Goal: Task Accomplishment & Management: Contribute content

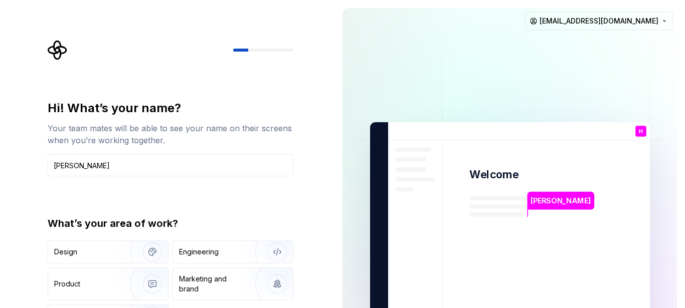
type input "[PERSON_NAME]"
click at [206, 77] on div "Hi! What’s your name? Your team mates will be able to see your name on their sc…" at bounding box center [174, 201] width 264 height 322
click at [214, 252] on div "Engineering" at bounding box center [199, 252] width 40 height 10
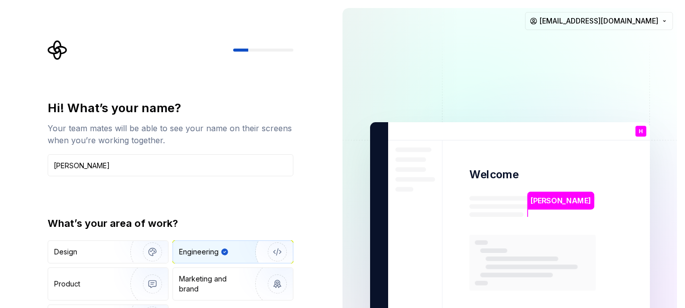
type button "Engineering"
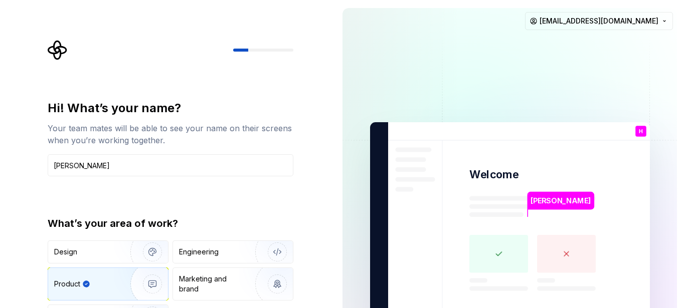
type button "Product"
type button "Brand"
type button "Other"
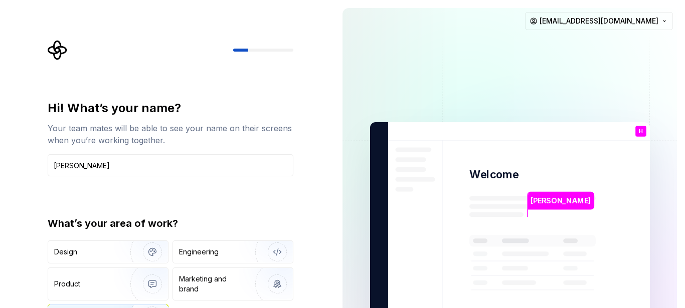
scroll to position [144, 0]
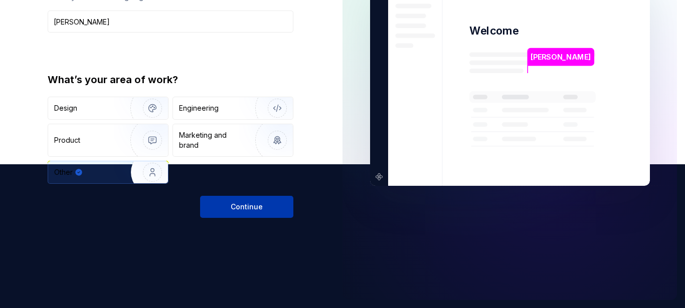
click at [246, 209] on span "Continue" at bounding box center [247, 207] width 32 height 10
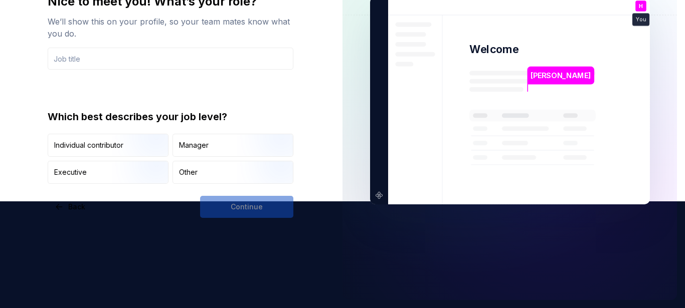
scroll to position [107, 0]
type input "hari"
click at [7, 133] on div "Nice to meet you! What’s your role? We’ll show this on your profile, so your te…" at bounding box center [167, 100] width 334 height 415
drag, startPoint x: 96, startPoint y: 173, endPoint x: 164, endPoint y: 197, distance: 71.6
click at [97, 173] on div "Executive" at bounding box center [108, 172] width 120 height 22
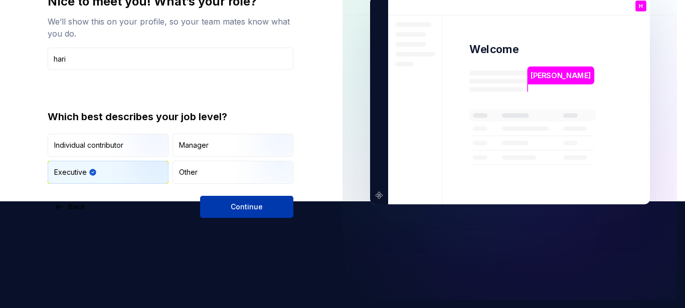
click at [251, 204] on span "Continue" at bounding box center [247, 207] width 32 height 10
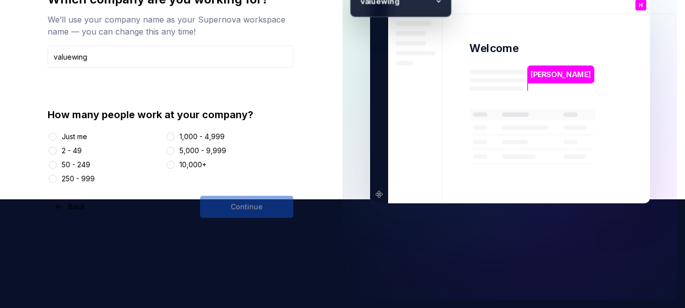
type input "valuewing"
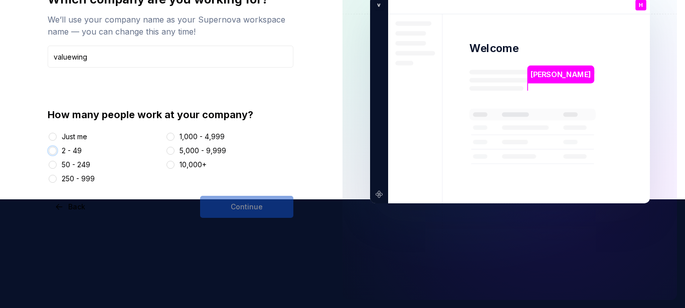
click at [52, 151] on button "2 - 49" at bounding box center [53, 151] width 8 height 8
click at [234, 210] on span "Continue" at bounding box center [247, 207] width 32 height 10
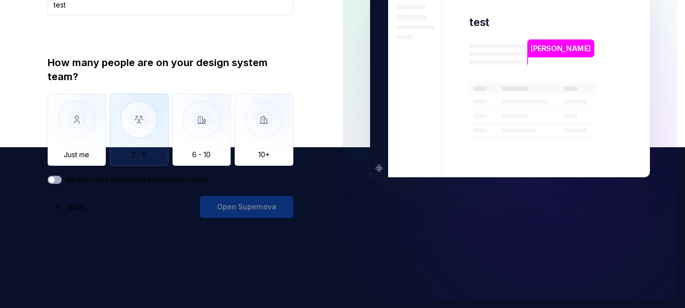
type input "test"
click at [136, 108] on img "button" at bounding box center [139, 127] width 59 height 67
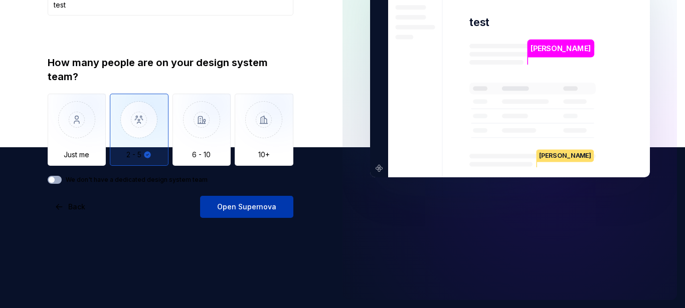
click at [245, 205] on span "Open Supernova" at bounding box center [246, 207] width 59 height 10
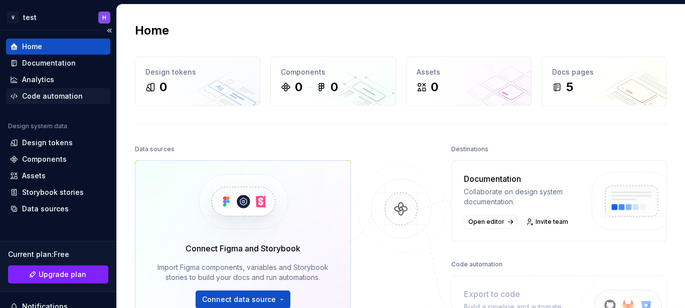
click at [52, 93] on div "Code automation" at bounding box center [52, 96] width 61 height 10
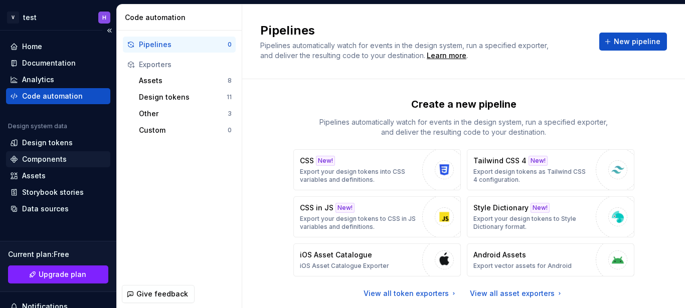
click at [63, 160] on div "Components" at bounding box center [44, 159] width 45 height 10
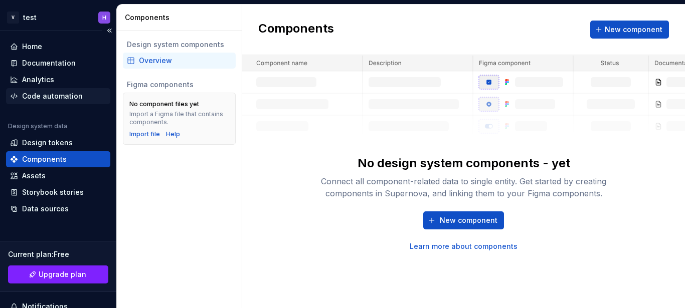
click at [42, 98] on div "Code automation" at bounding box center [52, 96] width 61 height 10
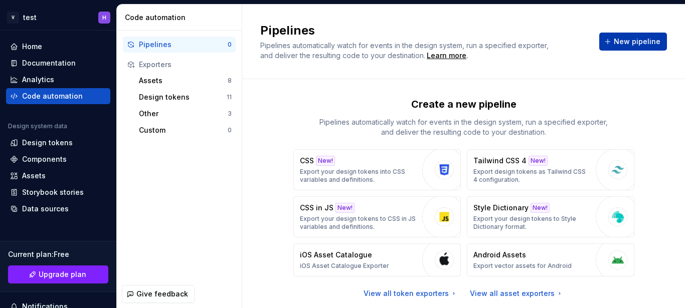
click at [628, 45] on span "New pipeline" at bounding box center [636, 42] width 47 height 10
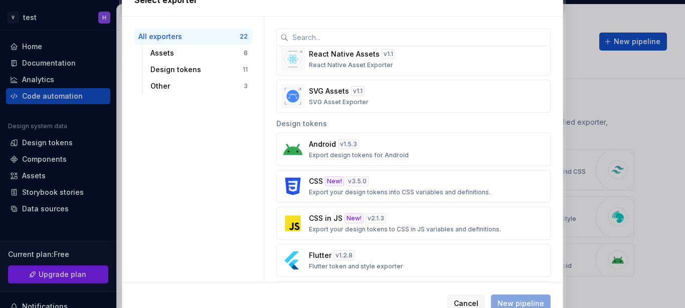
scroll to position [292, 0]
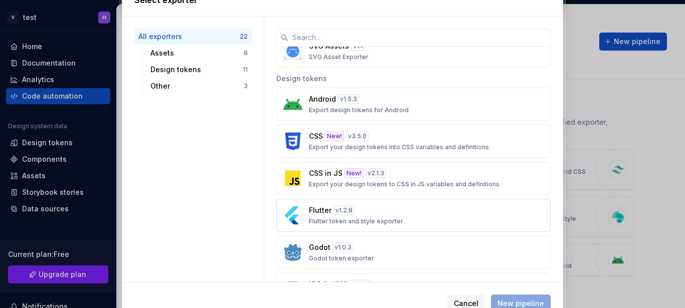
click at [311, 211] on p "Flutter" at bounding box center [320, 210] width 23 height 10
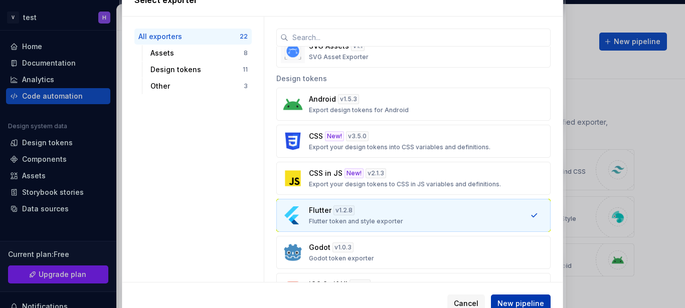
click at [518, 302] on span "New pipeline" at bounding box center [520, 304] width 47 height 10
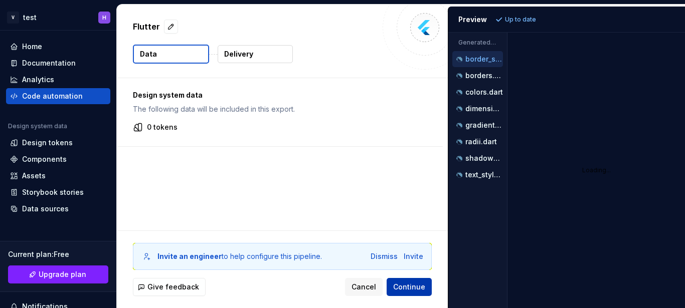
click at [403, 285] on span "Continue" at bounding box center [409, 287] width 32 height 10
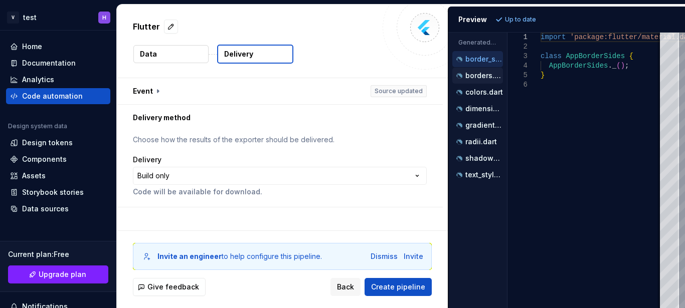
click at [470, 77] on p "borders.dart" at bounding box center [484, 76] width 38 height 8
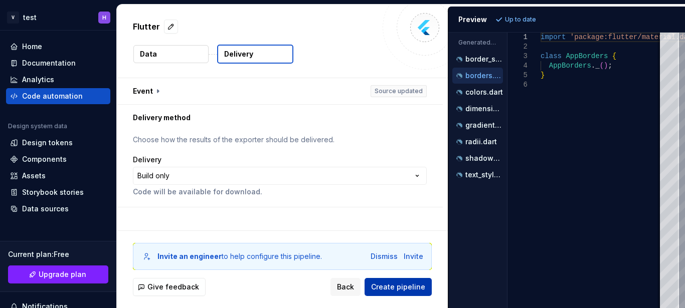
click at [402, 282] on button "Create pipeline" at bounding box center [397, 287] width 67 height 18
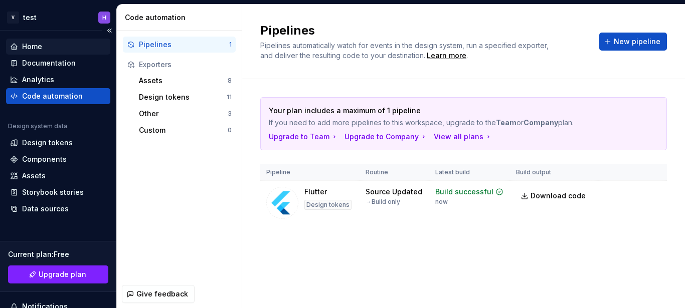
click at [31, 46] on div "Home" at bounding box center [32, 47] width 20 height 10
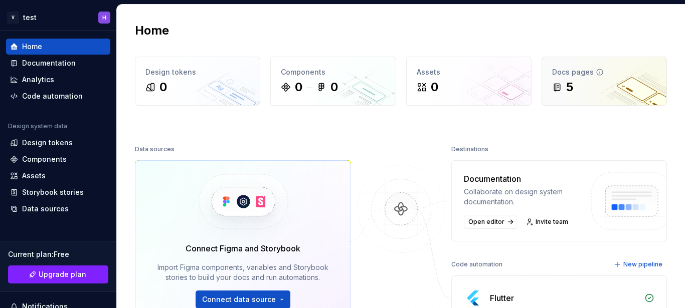
click at [566, 87] on div "5" at bounding box center [569, 87] width 7 height 16
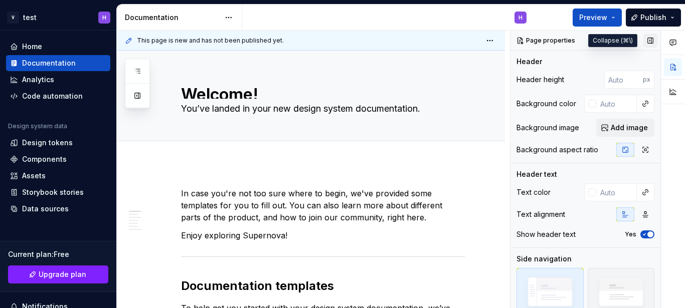
click at [645, 38] on button "button" at bounding box center [650, 41] width 14 height 14
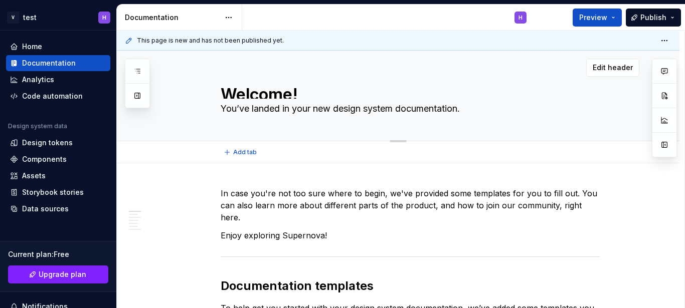
scroll to position [3, 0]
click at [311, 96] on textarea "Welcome!" at bounding box center [408, 91] width 379 height 16
click at [245, 154] on span "Add tab" at bounding box center [245, 152] width 24 height 8
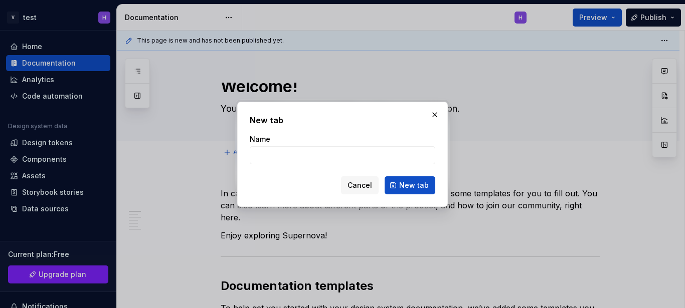
type textarea "*"
type input "dfghg"
click at [402, 187] on span "New tab" at bounding box center [414, 185] width 30 height 10
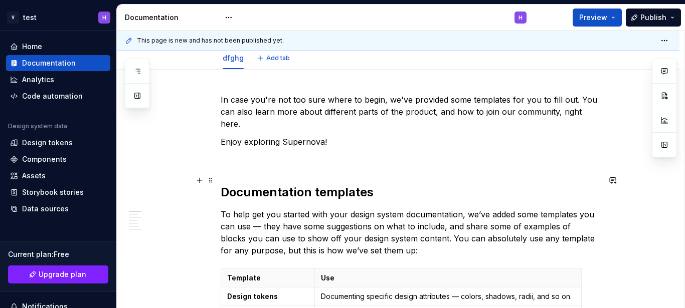
scroll to position [0, 0]
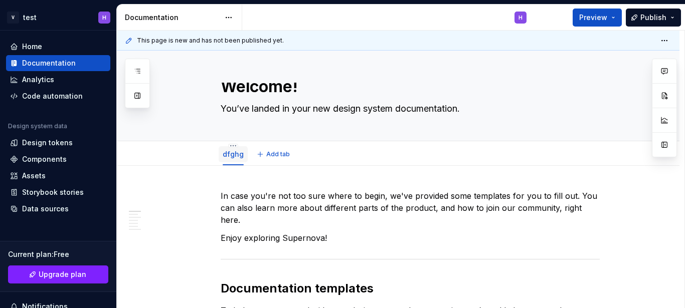
click at [232, 157] on link "dfghg" at bounding box center [233, 154] width 21 height 9
click at [46, 78] on div "Analytics" at bounding box center [38, 80] width 32 height 10
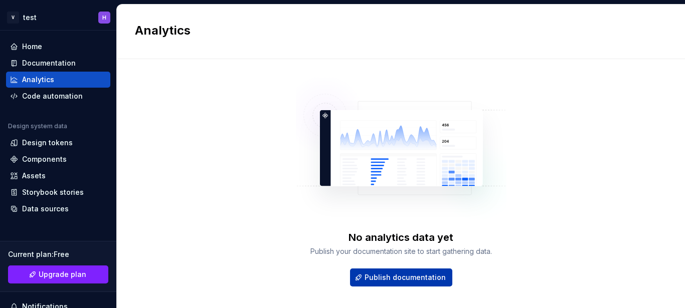
click at [420, 275] on span "Publish documentation" at bounding box center [404, 278] width 81 height 10
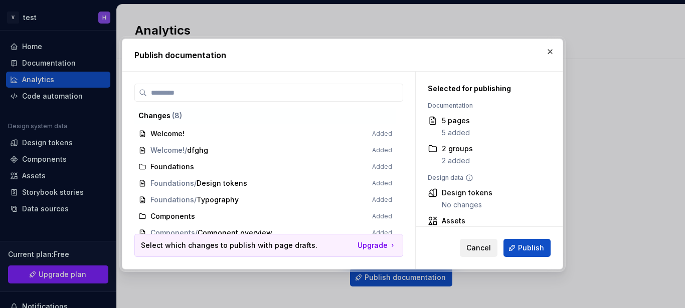
click at [482, 250] on span "Cancel" at bounding box center [478, 248] width 25 height 10
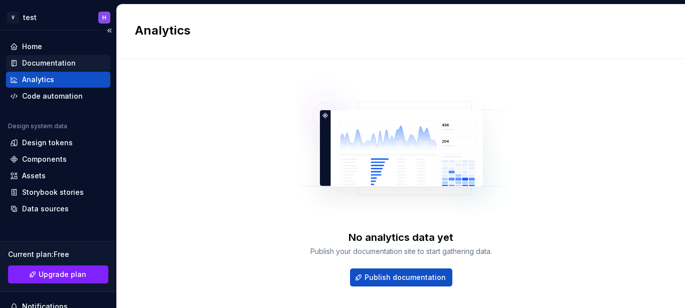
click at [43, 64] on div "Documentation" at bounding box center [49, 63] width 54 height 10
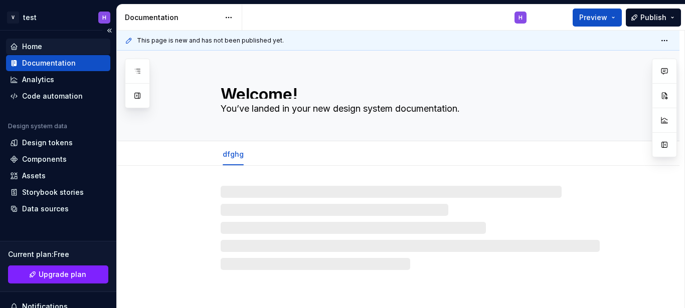
click at [29, 41] on div "Home" at bounding box center [58, 47] width 104 height 16
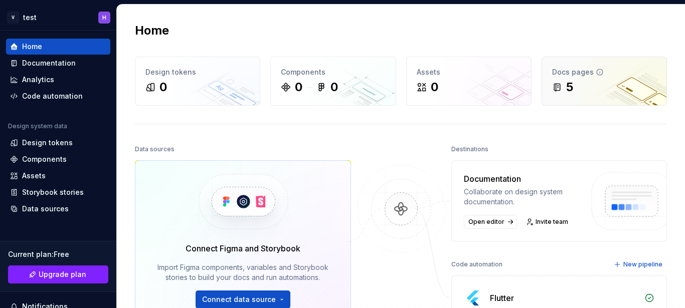
click at [566, 93] on div "5" at bounding box center [569, 87] width 7 height 16
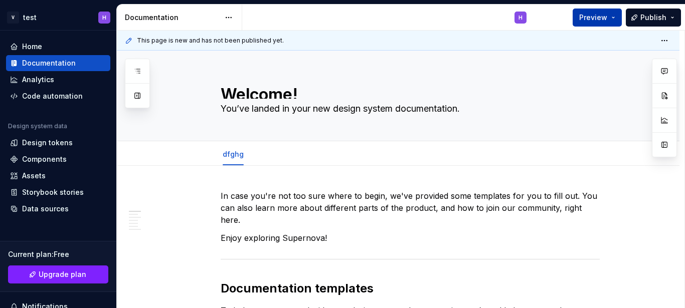
click at [617, 15] on button "Preview" at bounding box center [596, 18] width 49 height 18
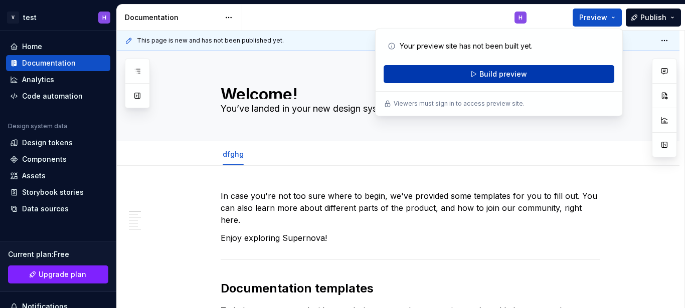
click at [499, 74] on span "Build preview" at bounding box center [503, 74] width 48 height 10
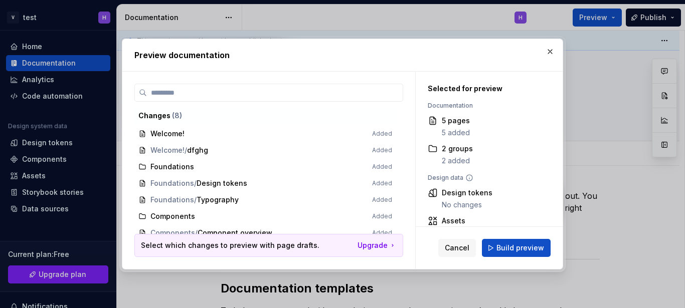
click at [165, 150] on span "Welcome! / dfghg Added" at bounding box center [265, 150] width 262 height 17
click at [165, 149] on span "Welcome! / dfghg Added" at bounding box center [265, 150] width 262 height 17
click at [166, 148] on span "Welcome! / dfghg Added" at bounding box center [265, 150] width 262 height 17
click at [192, 149] on span "Welcome! / dfghg Added" at bounding box center [265, 150] width 262 height 17
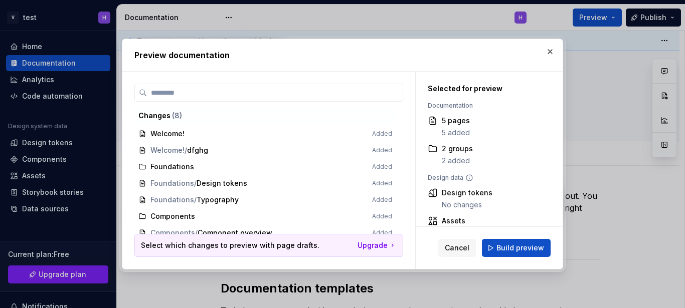
click at [192, 149] on span "Welcome! / dfghg Added" at bounding box center [265, 150] width 262 height 17
click at [198, 132] on span "Welcome! Added" at bounding box center [265, 134] width 262 height 17
click at [177, 136] on span "Welcome! Added" at bounding box center [265, 134] width 262 height 17
click at [177, 132] on span "Welcome! Added" at bounding box center [265, 134] width 262 height 17
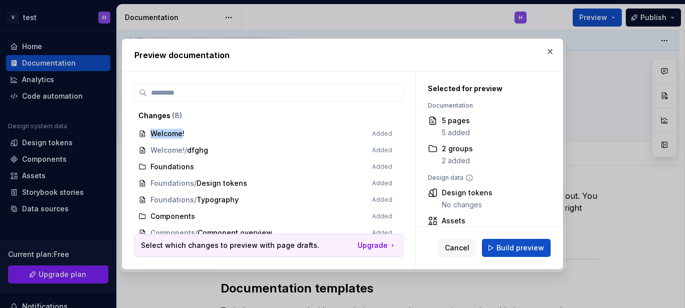
click at [175, 132] on span "Welcome! Added" at bounding box center [265, 134] width 262 height 17
click at [174, 131] on span "Welcome! Added" at bounding box center [265, 134] width 262 height 17
drag, startPoint x: 195, startPoint y: 130, endPoint x: 199, endPoint y: 133, distance: 5.3
click at [195, 130] on span "Welcome! Added" at bounding box center [265, 134] width 262 height 17
click at [515, 251] on span "Build preview" at bounding box center [520, 248] width 48 height 10
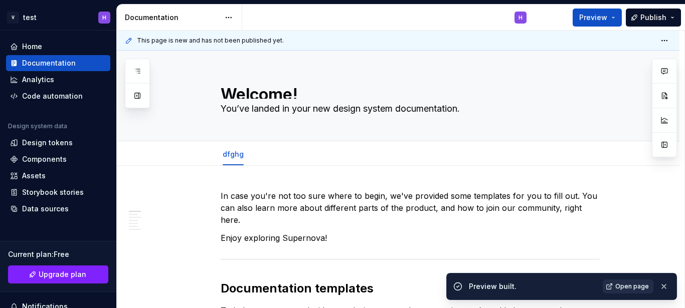
click at [638, 286] on span "Open page" at bounding box center [632, 287] width 34 height 8
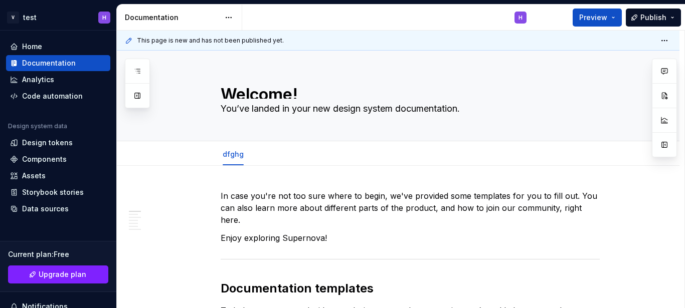
type textarea "*"
